Goal: Navigation & Orientation: Find specific page/section

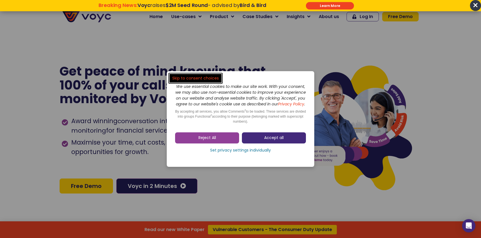
click at [279, 136] on link "Accept all" at bounding box center [274, 138] width 64 height 11
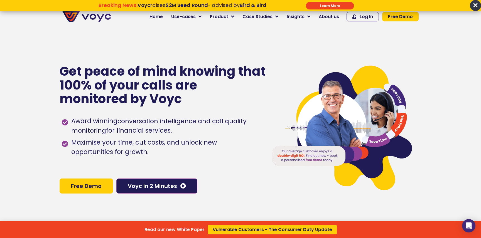
click at [307, 19] on div "Read our new White Paper Vulnerable Customers - The Consumer Duty Update" at bounding box center [240, 119] width 481 height 238
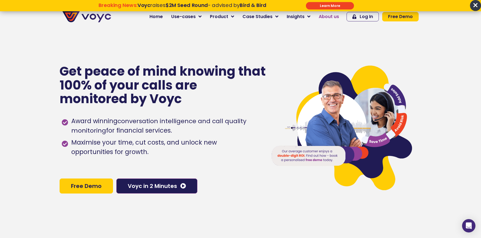
click at [328, 17] on span "About us" at bounding box center [329, 16] width 20 height 7
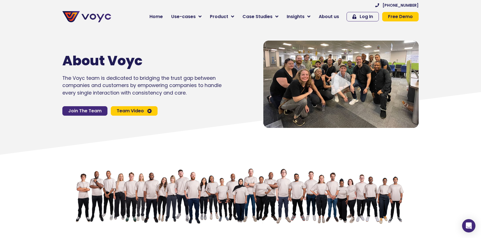
click at [97, 112] on span "Join The Team" at bounding box center [84, 111] width 33 height 4
